Goal: Transaction & Acquisition: Purchase product/service

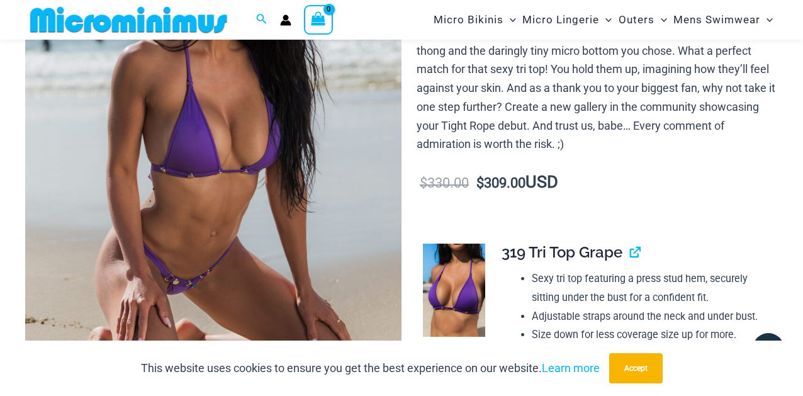
scroll to position [223, 0]
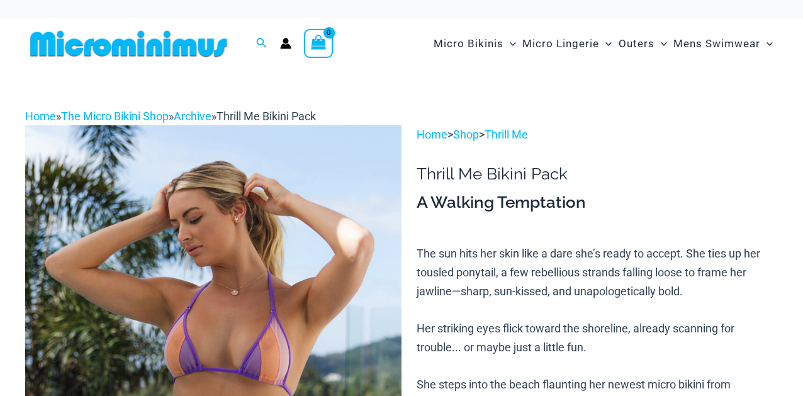
scroll to position [55, 0]
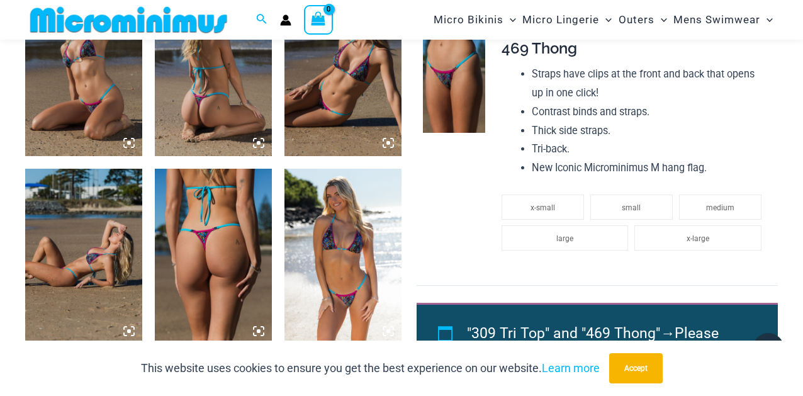
scroll to position [904, 0]
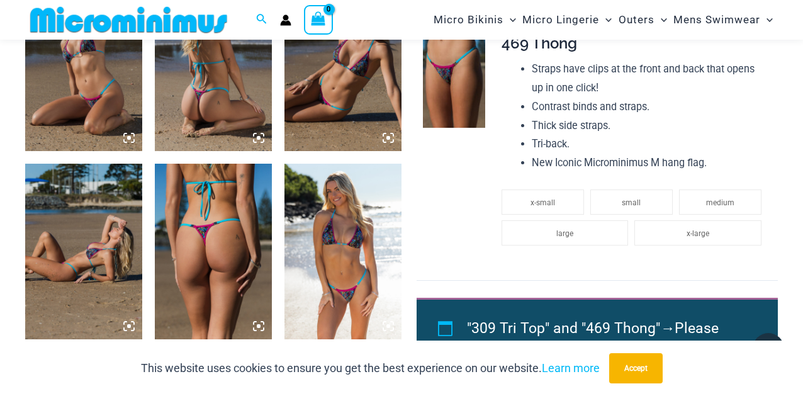
click at [341, 243] on img at bounding box center [342, 251] width 117 height 175
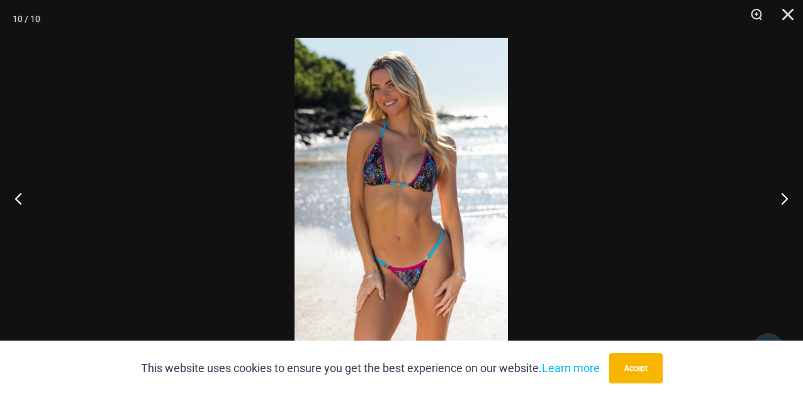
click at [380, 230] on img at bounding box center [400, 198] width 213 height 320
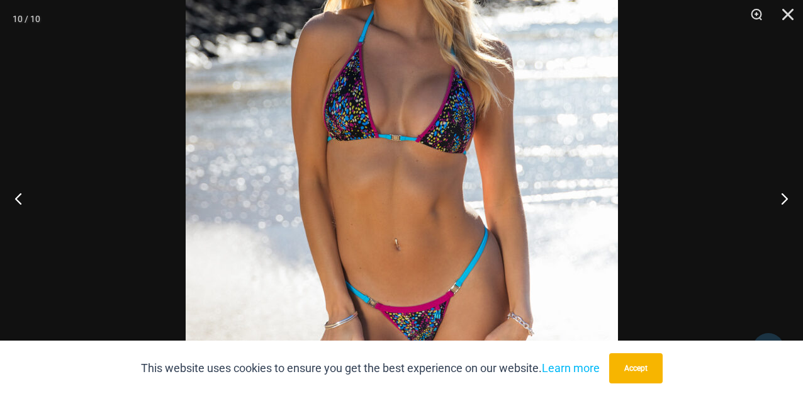
click at [380, 230] on img at bounding box center [402, 165] width 432 height 648
